Goal: Find specific page/section: Find specific page/section

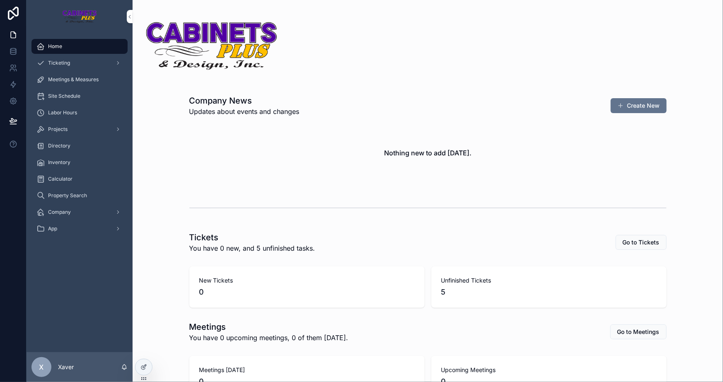
click at [51, 213] on span "Company" at bounding box center [59, 212] width 23 height 7
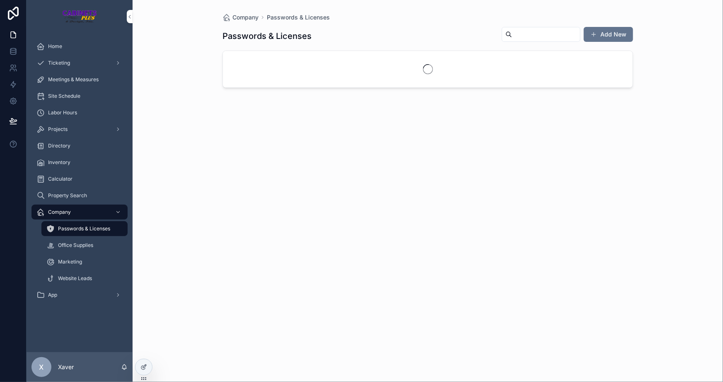
click at [67, 263] on span "Marketing" at bounding box center [70, 262] width 24 height 7
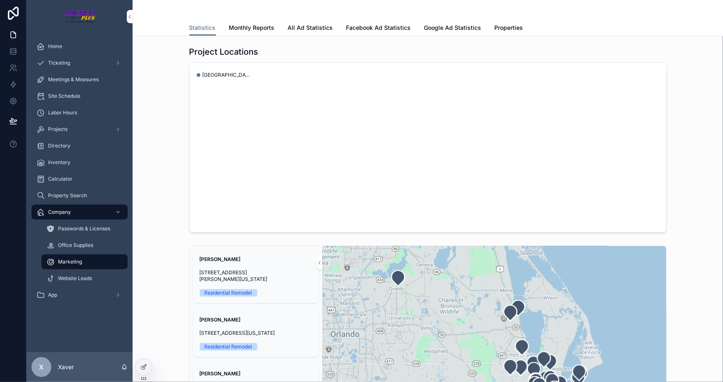
click at [292, 135] on icon "chart" at bounding box center [428, 147] width 467 height 159
drag, startPoint x: 150, startPoint y: 101, endPoint x: 160, endPoint y: 94, distance: 12.2
click at [152, 100] on div "Project Locations Merritt Island, Florida 32952" at bounding box center [427, 139] width 577 height 193
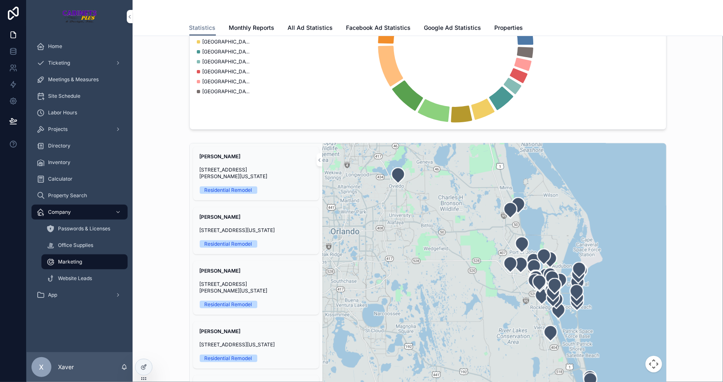
scroll to position [113, 0]
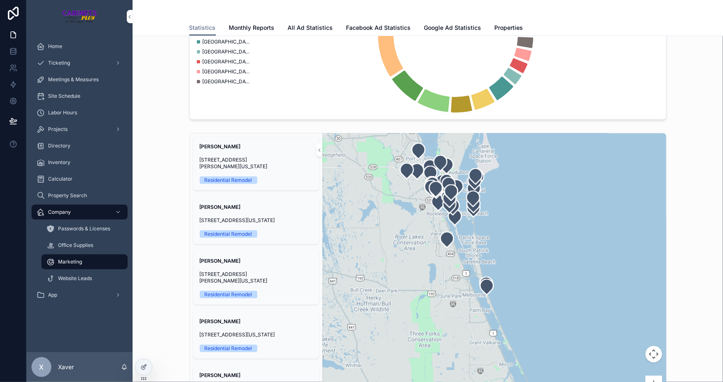
drag, startPoint x: 535, startPoint y: 276, endPoint x: 494, endPoint y: 204, distance: 83.3
click at [494, 204] on div "scrollable content" at bounding box center [494, 276] width 344 height 286
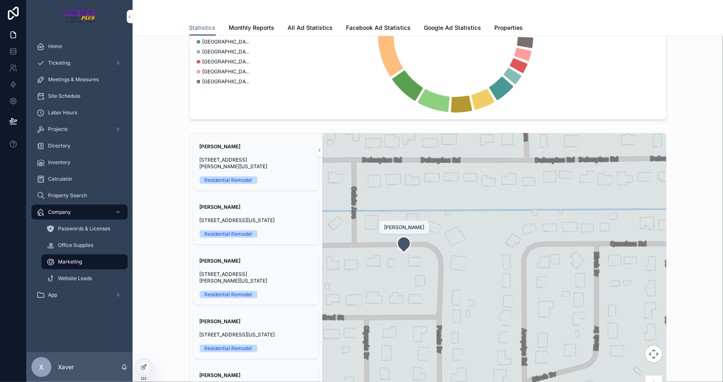
click at [401, 245] on icon "scrollable content" at bounding box center [403, 245] width 13 height 16
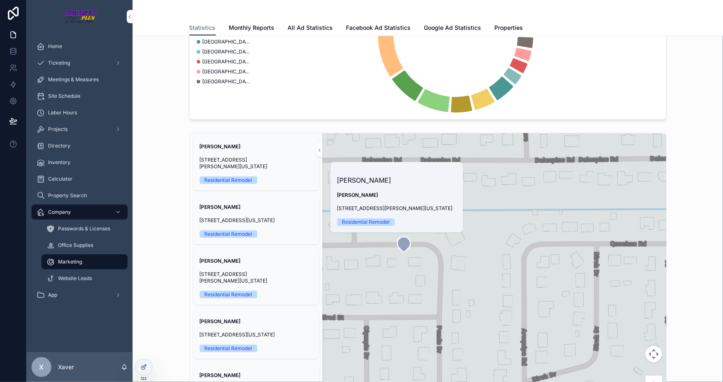
click at [400, 192] on span "[PERSON_NAME]" at bounding box center [396, 195] width 119 height 7
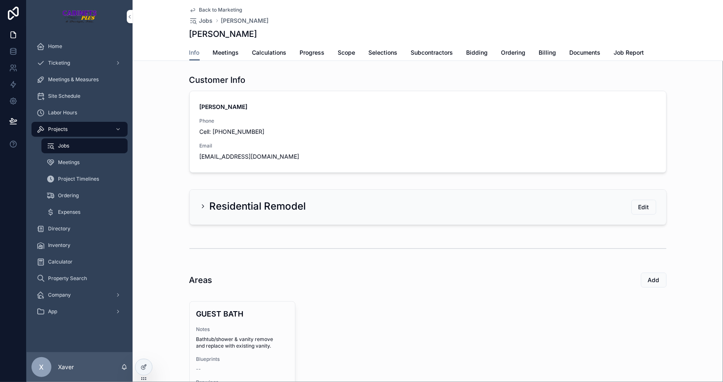
click at [79, 51] on div "Home" at bounding box center [79, 46] width 86 height 13
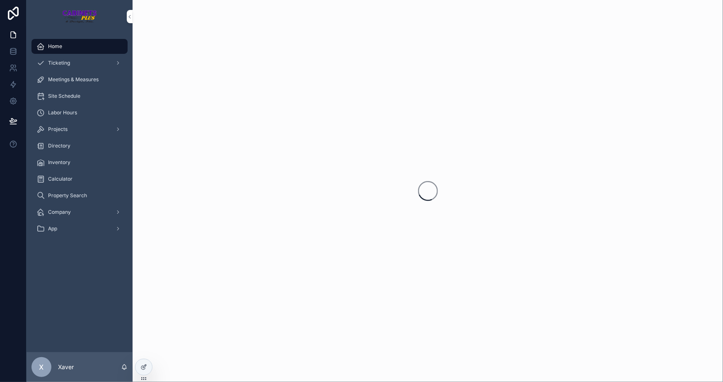
click at [84, 212] on div "Company" at bounding box center [79, 212] width 86 height 13
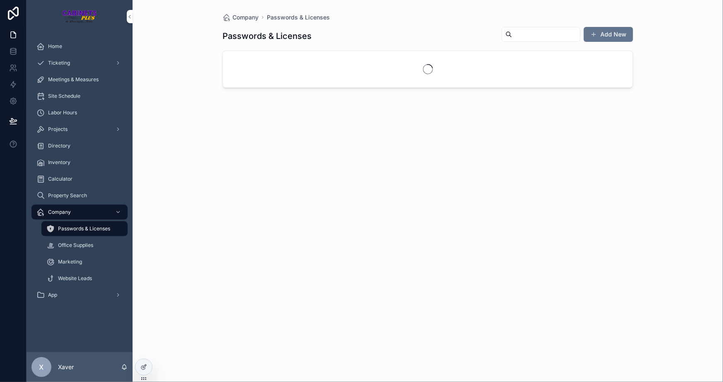
click at [89, 258] on div "Marketing" at bounding box center [84, 261] width 76 height 13
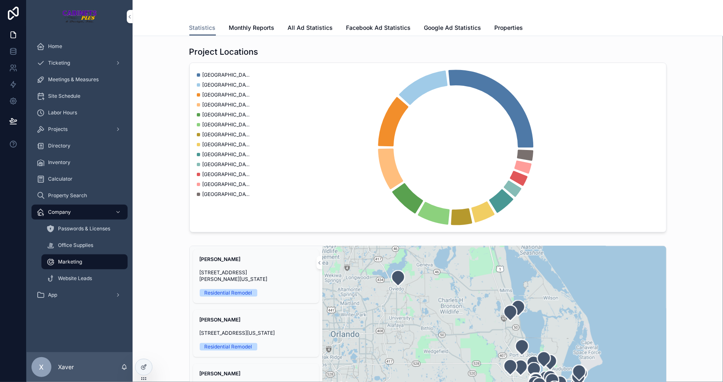
click at [245, 28] on span "Monthly Reports" at bounding box center [252, 28] width 46 height 8
